Goal: Transaction & Acquisition: Obtain resource

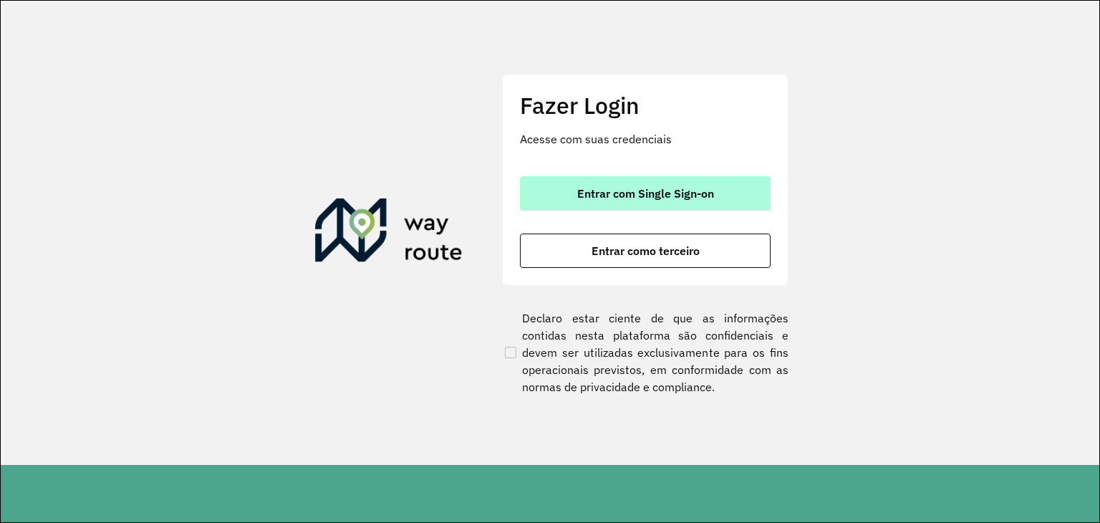
click at [630, 195] on span "Entrar com Single Sign-on" at bounding box center [645, 193] width 137 height 11
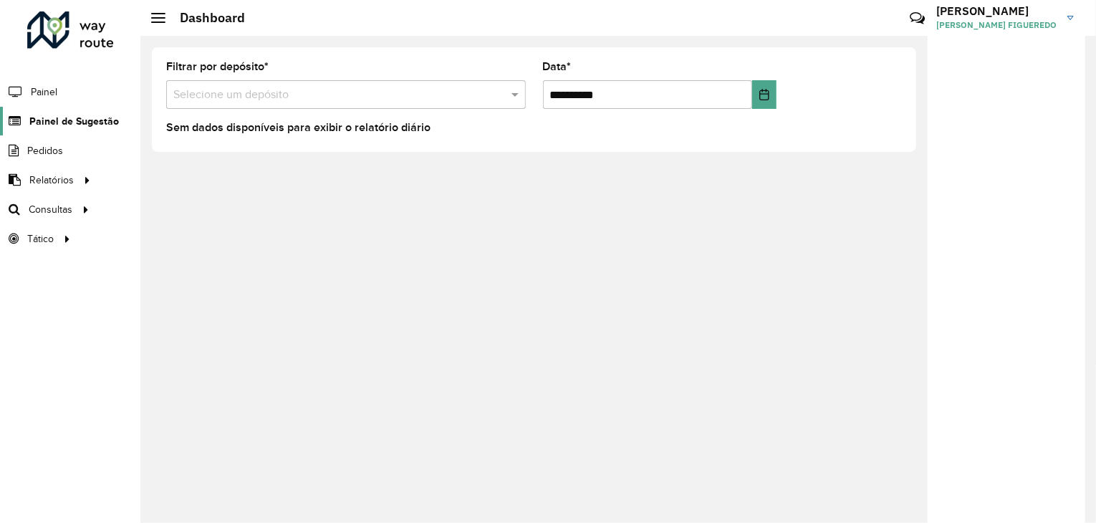
click at [73, 119] on span "Painel de Sugestão" at bounding box center [74, 121] width 90 height 15
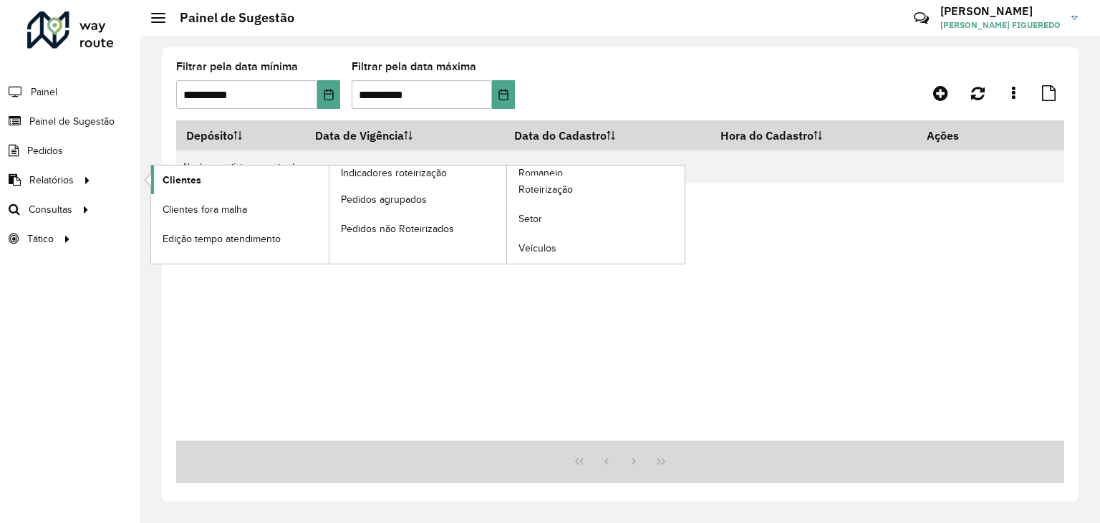
click at [186, 178] on span "Clientes" at bounding box center [182, 180] width 39 height 15
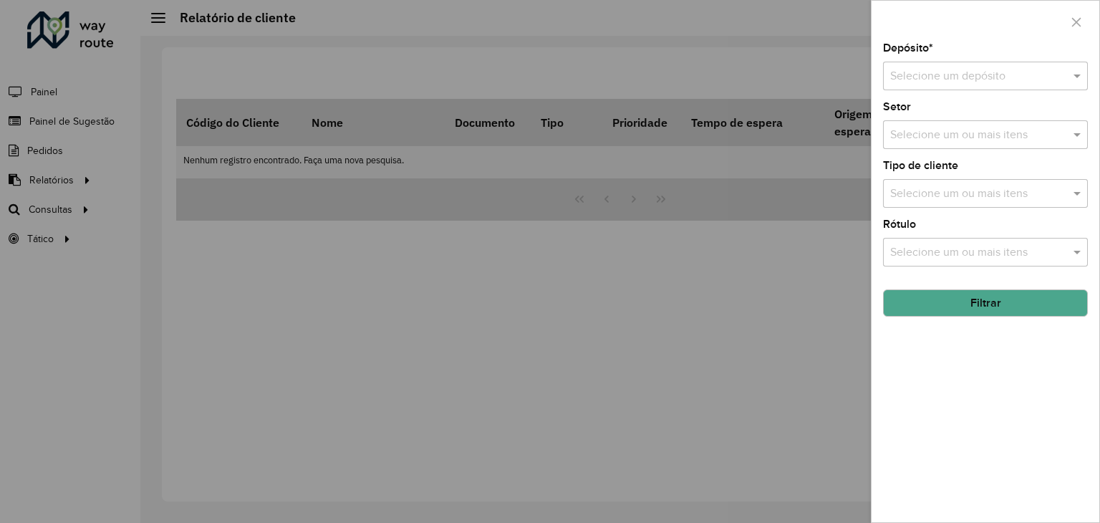
click at [962, 87] on div "Selecione um depósito" at bounding box center [985, 76] width 205 height 29
click at [962, 78] on input "text" at bounding box center [971, 76] width 162 height 17
click at [952, 132] on div "CDD Sapucaia" at bounding box center [985, 142] width 203 height 24
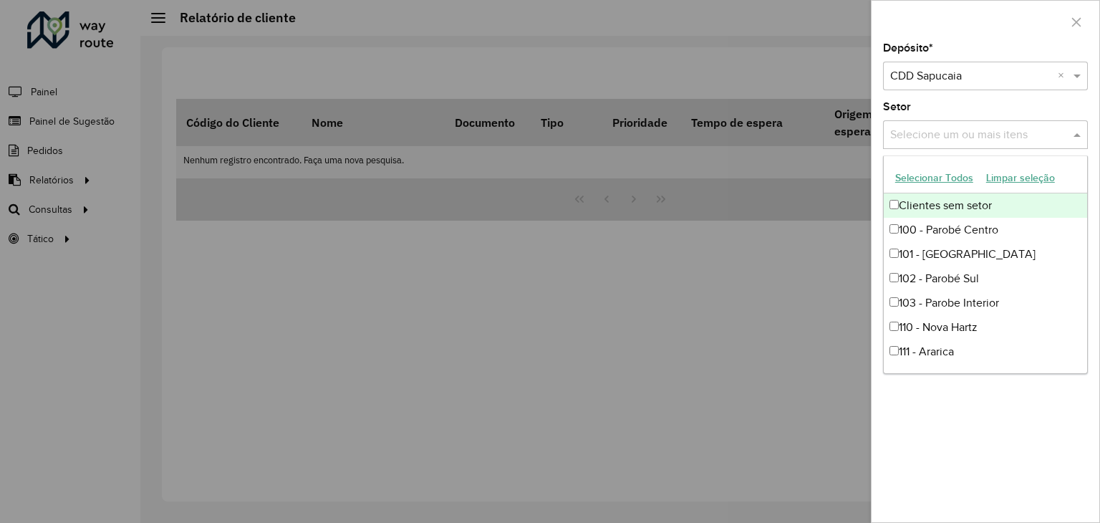
click at [931, 140] on input "text" at bounding box center [977, 135] width 183 height 17
click at [931, 107] on div "Setor Selecione um ou mais itens" at bounding box center [985, 125] width 205 height 47
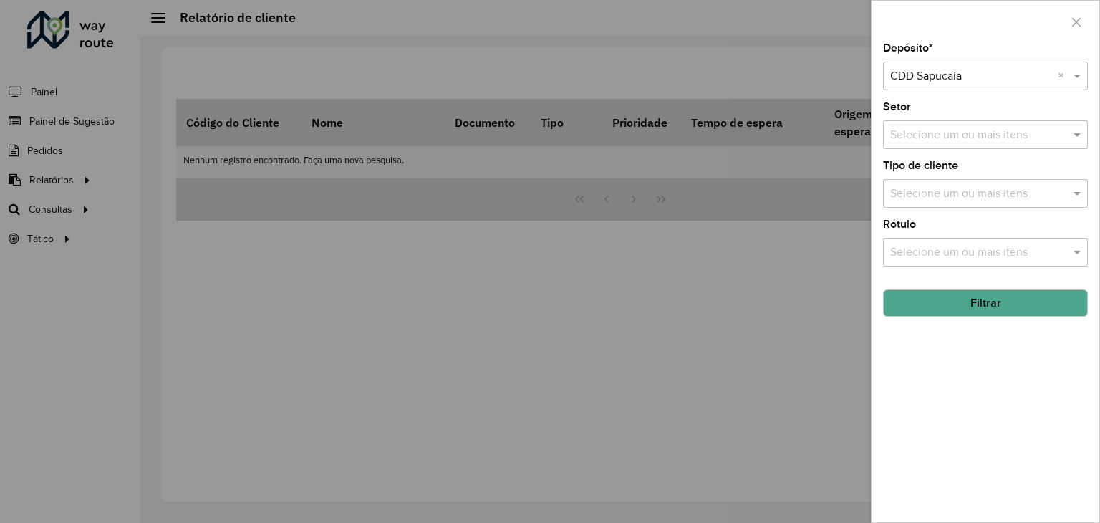
click at [951, 252] on input "text" at bounding box center [977, 252] width 183 height 17
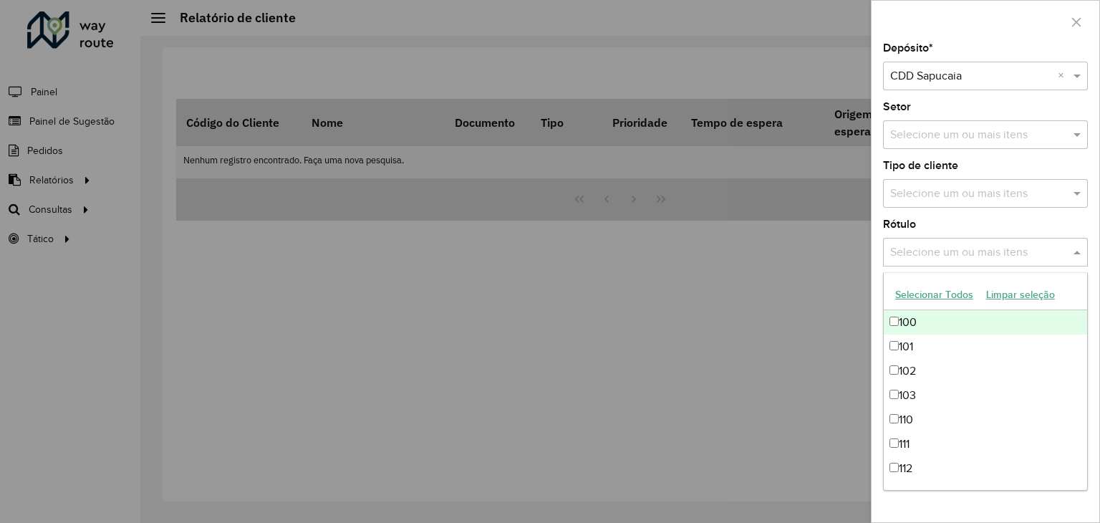
click at [922, 210] on div "Depósito * Selecione um depósito × CDD Sapucaia × Setor Selecione um ou mais it…" at bounding box center [985, 282] width 228 height 479
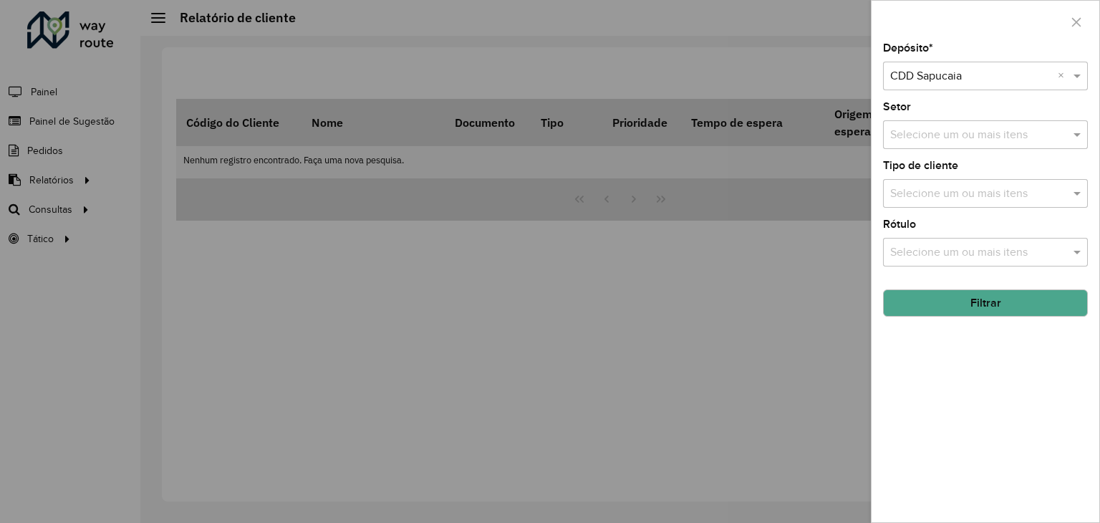
click at [922, 198] on input "text" at bounding box center [977, 193] width 183 height 17
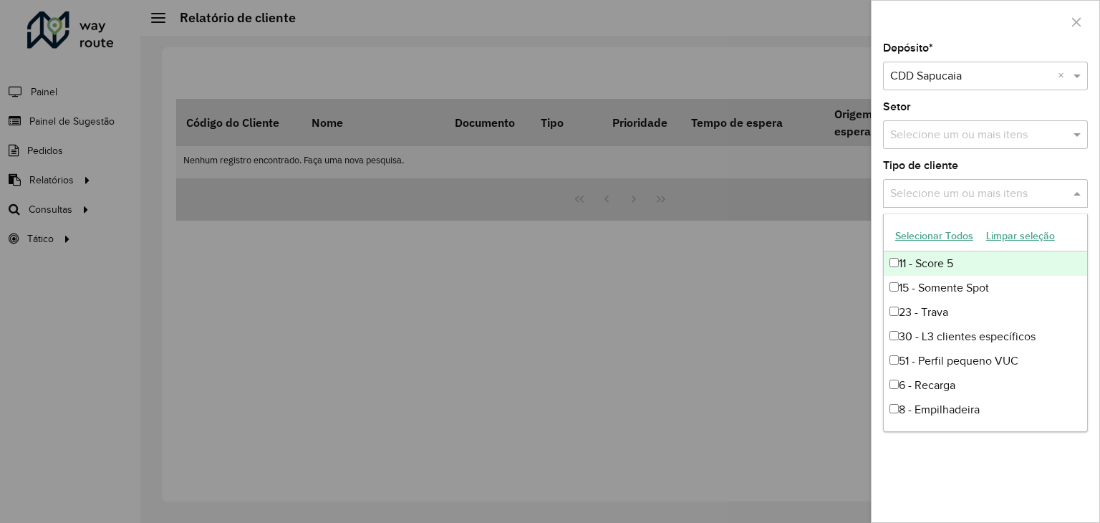
click at [935, 179] on div "Selecione um ou mais itens" at bounding box center [985, 193] width 205 height 29
click at [982, 167] on div "Tipo de cliente Selecione um ou mais itens" at bounding box center [985, 183] width 205 height 47
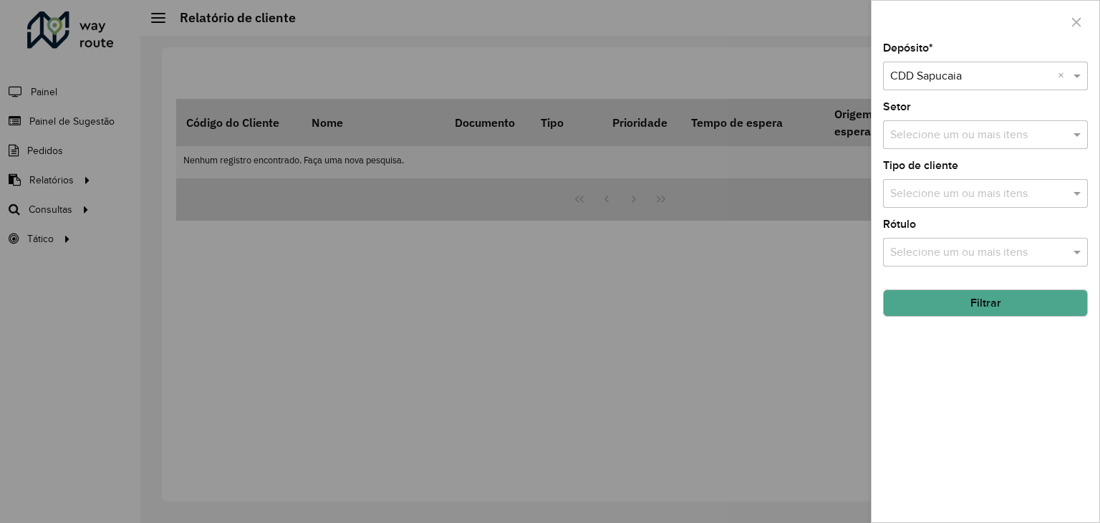
click at [987, 297] on button "Filtrar" at bounding box center [985, 302] width 205 height 27
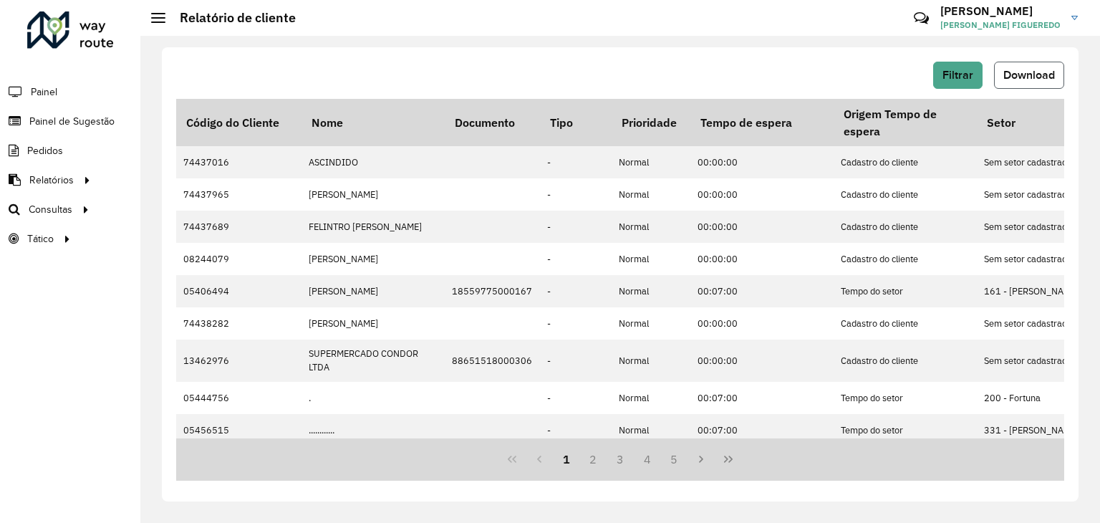
click at [1038, 74] on span "Download" at bounding box center [1029, 75] width 52 height 12
